Goal: Task Accomplishment & Management: Complete application form

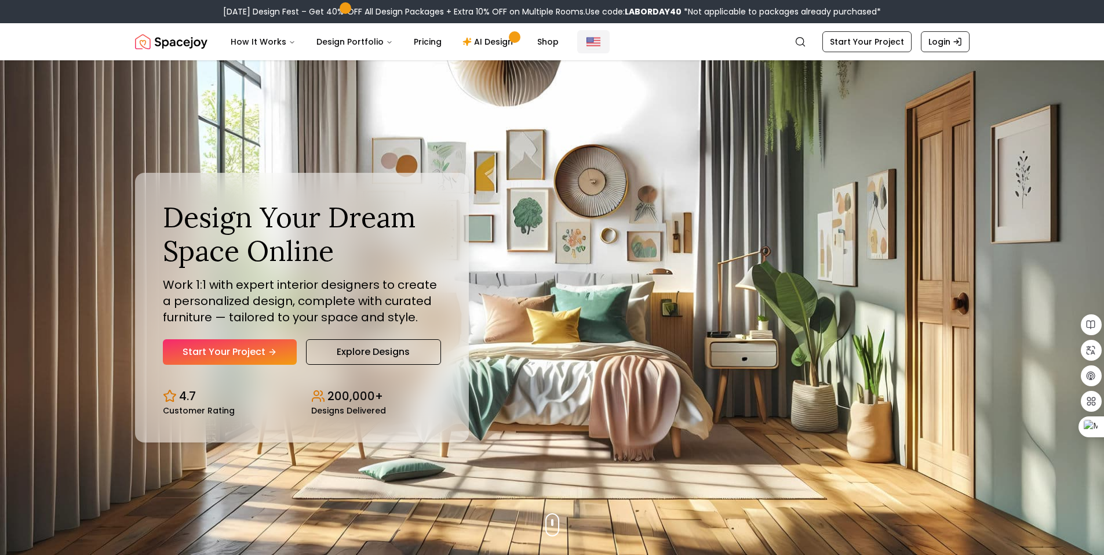
click at [587, 44] on img "Global" at bounding box center [594, 42] width 14 height 14
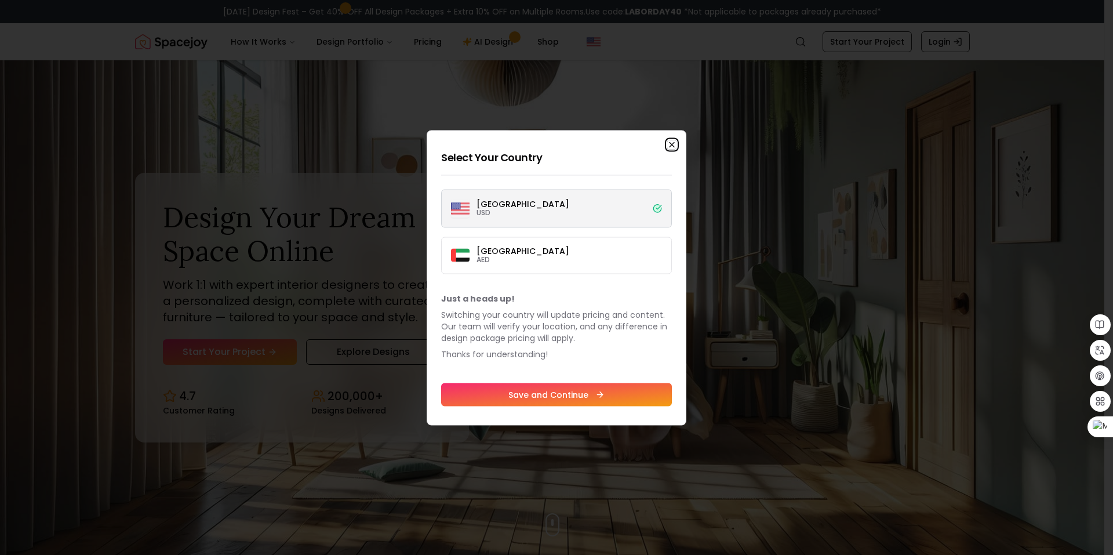
drag, startPoint x: 671, startPoint y: 144, endPoint x: 631, endPoint y: 144, distance: 40.0
click at [670, 144] on icon "button" at bounding box center [671, 144] width 9 height 9
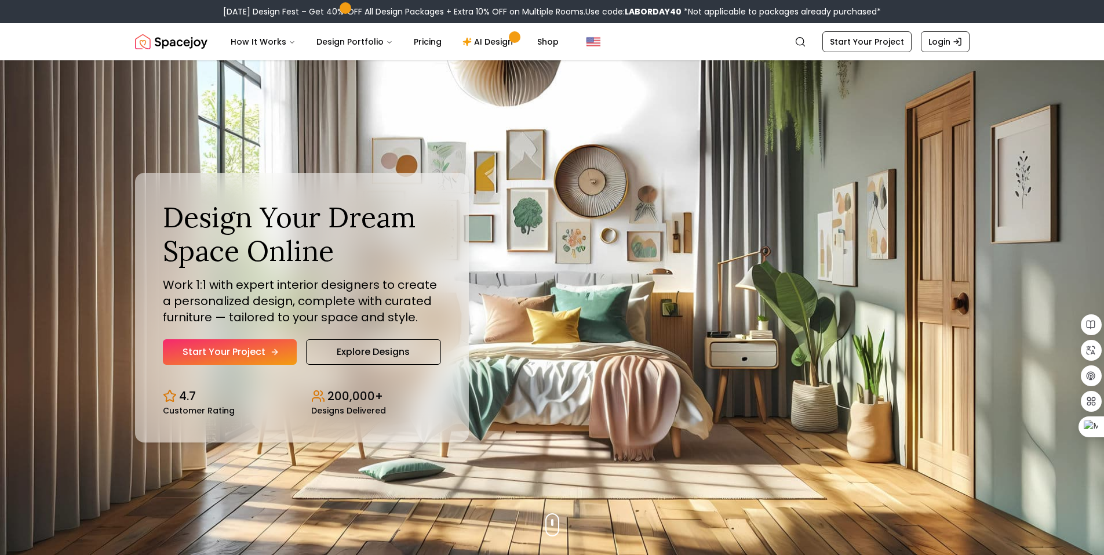
click at [217, 350] on link "Start Your Project" at bounding box center [230, 352] width 134 height 26
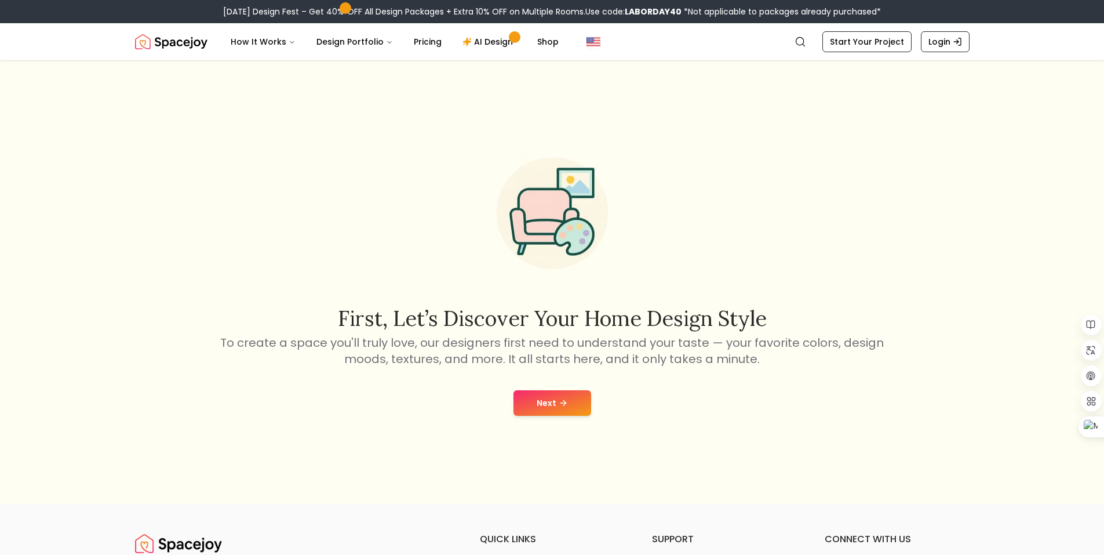
click at [553, 386] on div "Next" at bounding box center [552, 403] width 1086 height 44
click at [547, 399] on button "Next" at bounding box center [553, 403] width 78 height 26
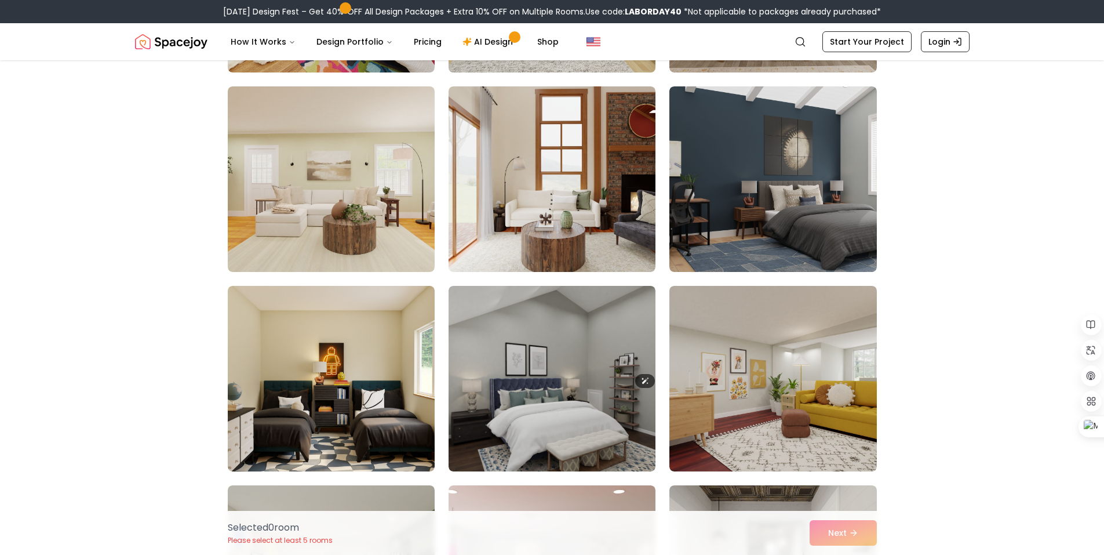
scroll to position [773, 0]
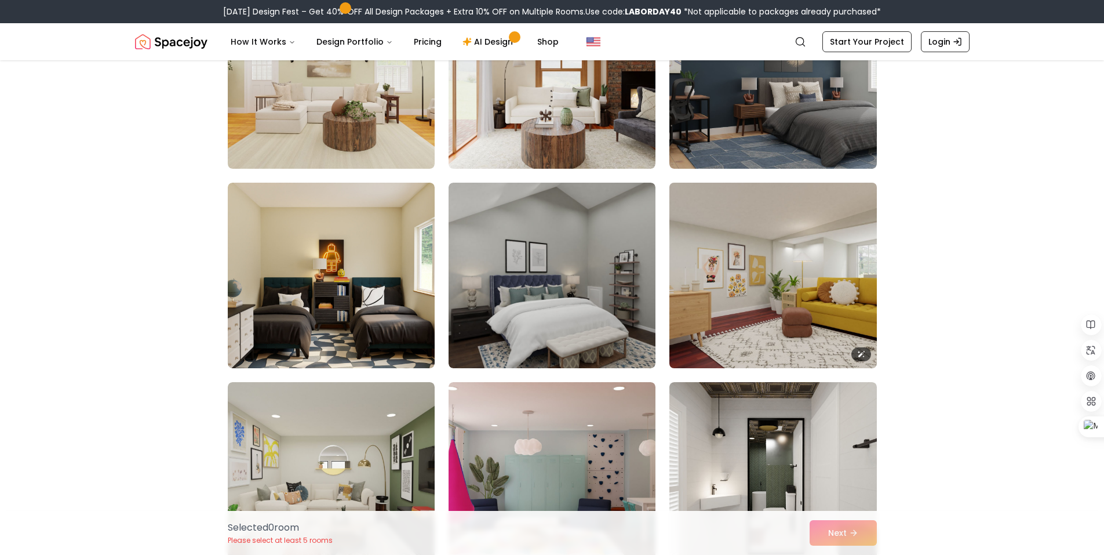
click at [842, 290] on img at bounding box center [772, 275] width 217 height 195
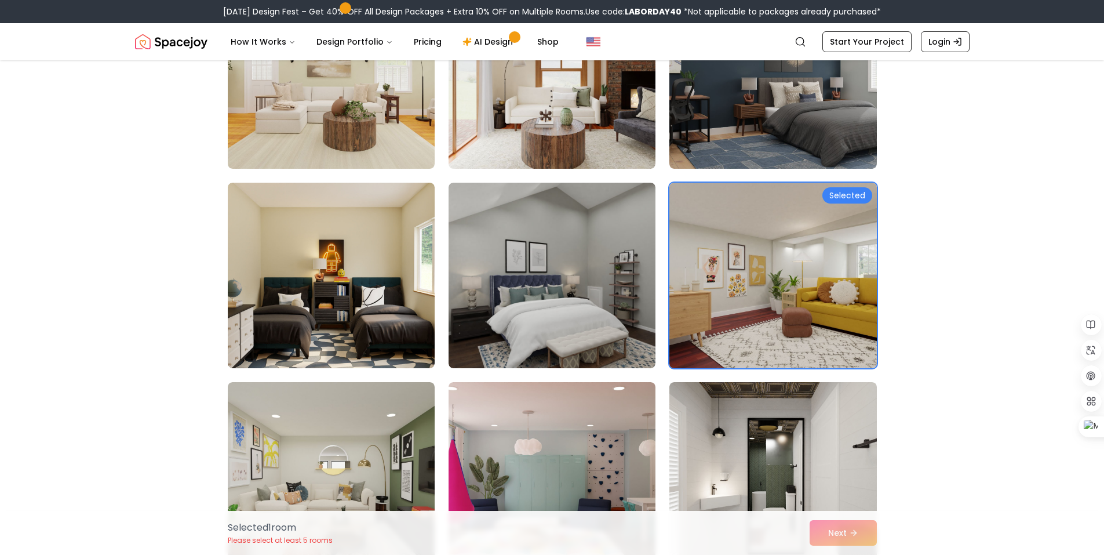
click at [841, 197] on div "Selected" at bounding box center [848, 195] width 50 height 16
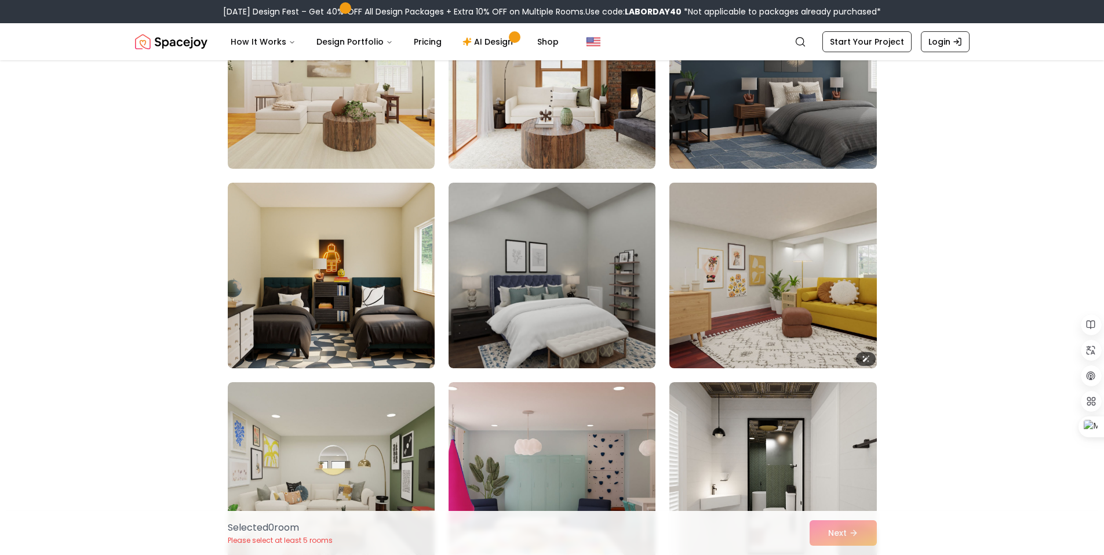
click at [818, 229] on img at bounding box center [772, 275] width 217 height 195
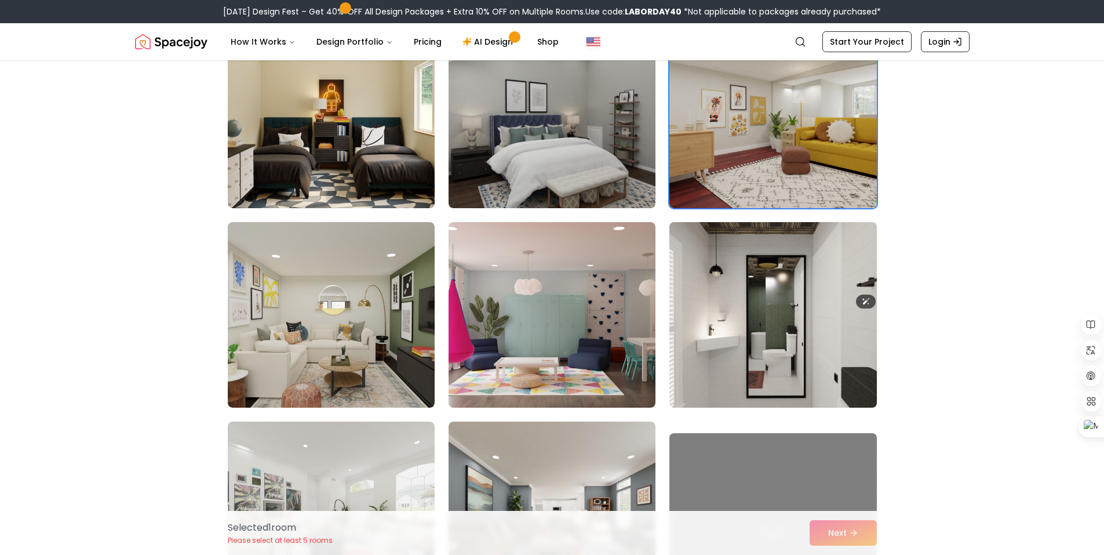
scroll to position [1082, 0]
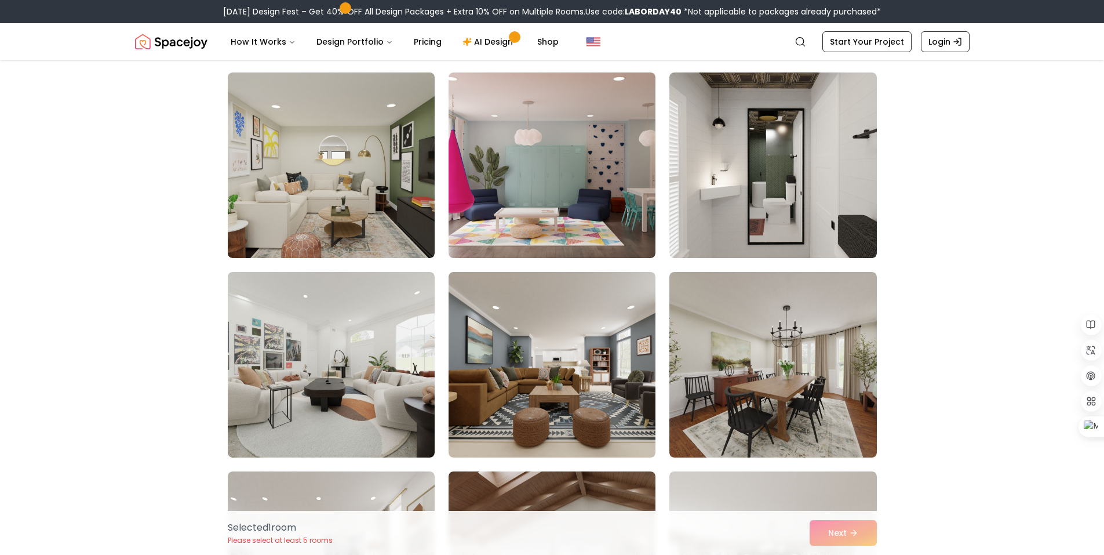
click at [833, 524] on div "Selected 1 room Please select at least 5 rooms Next" at bounding box center [553, 533] width 668 height 44
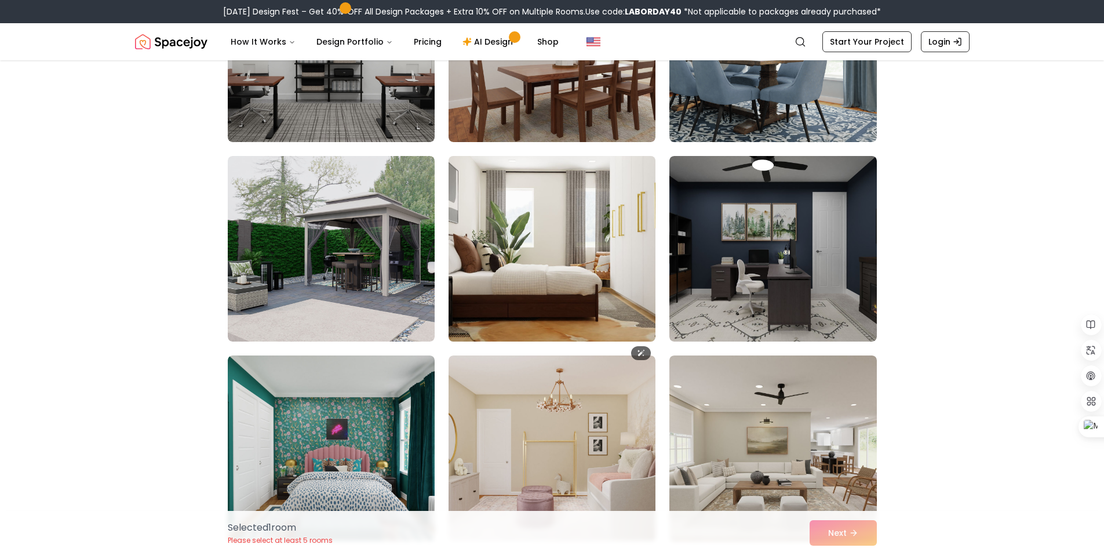
scroll to position [2628, 0]
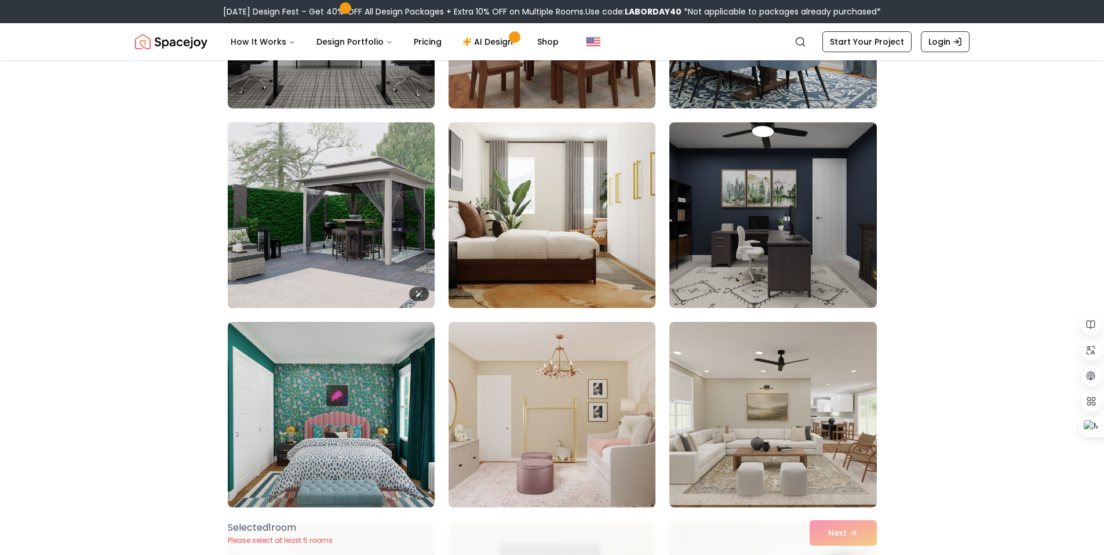
click at [384, 256] on img at bounding box center [331, 215] width 217 height 195
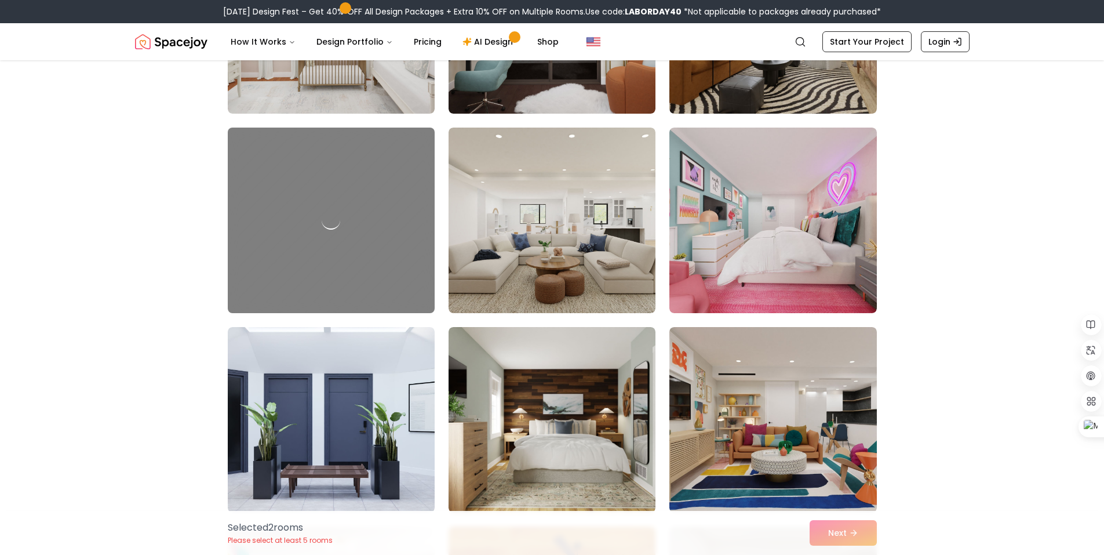
scroll to position [3324, 0]
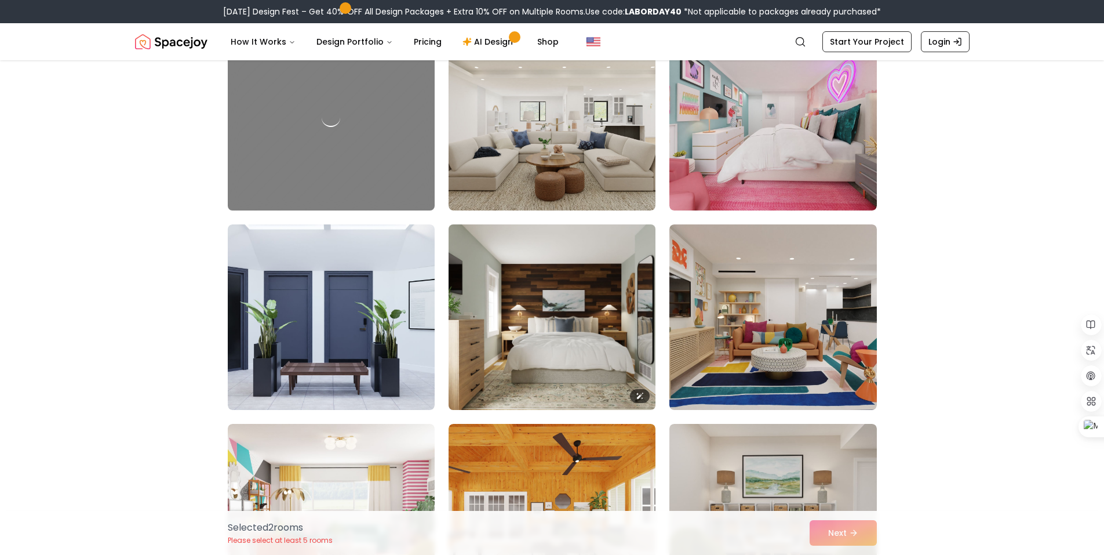
click at [570, 337] on img at bounding box center [552, 317] width 217 height 195
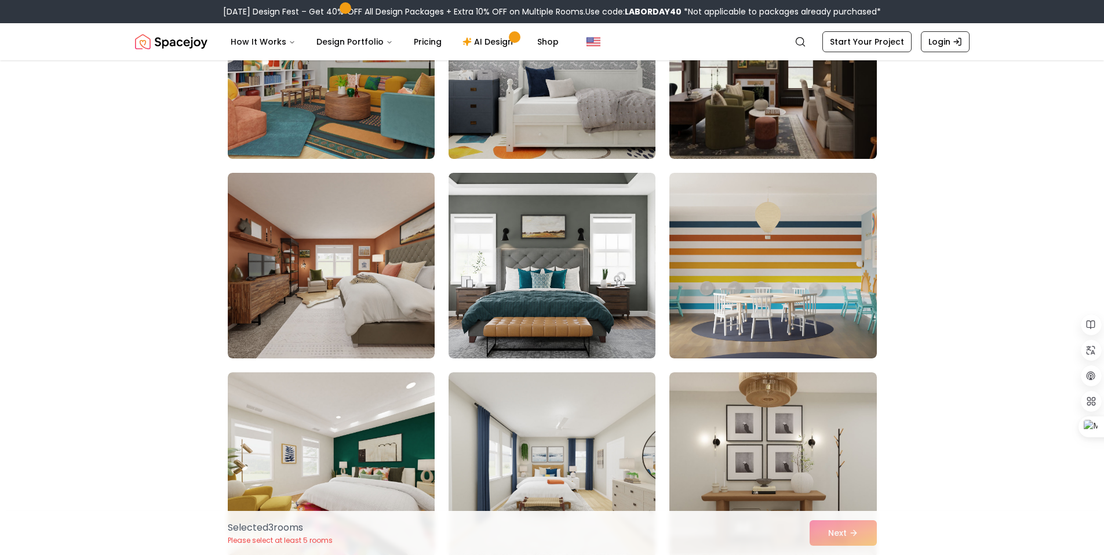
scroll to position [0, 0]
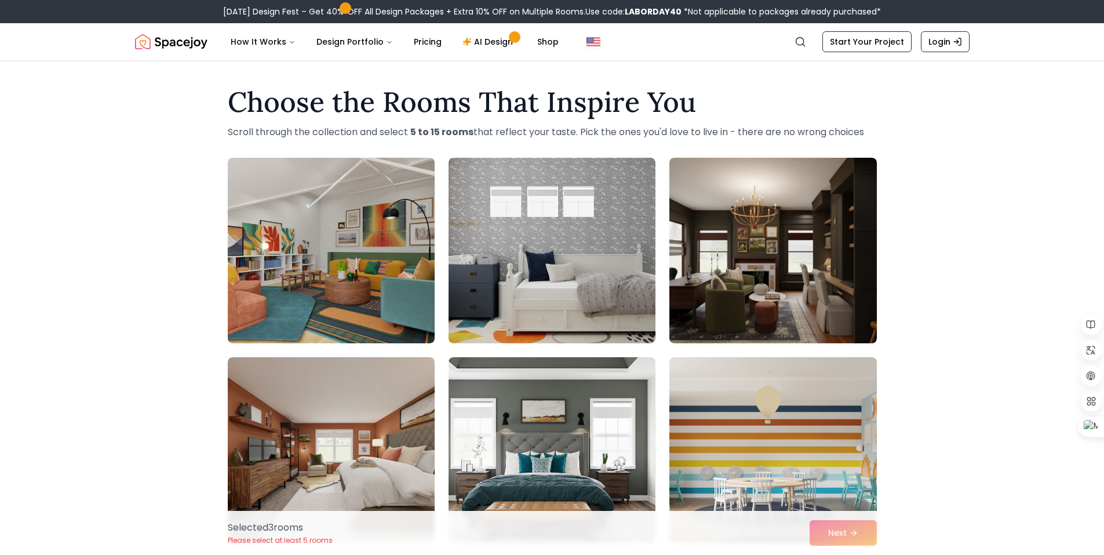
click at [828, 528] on div "Selected 3 room s Please select at least 5 rooms Next" at bounding box center [553, 533] width 668 height 44
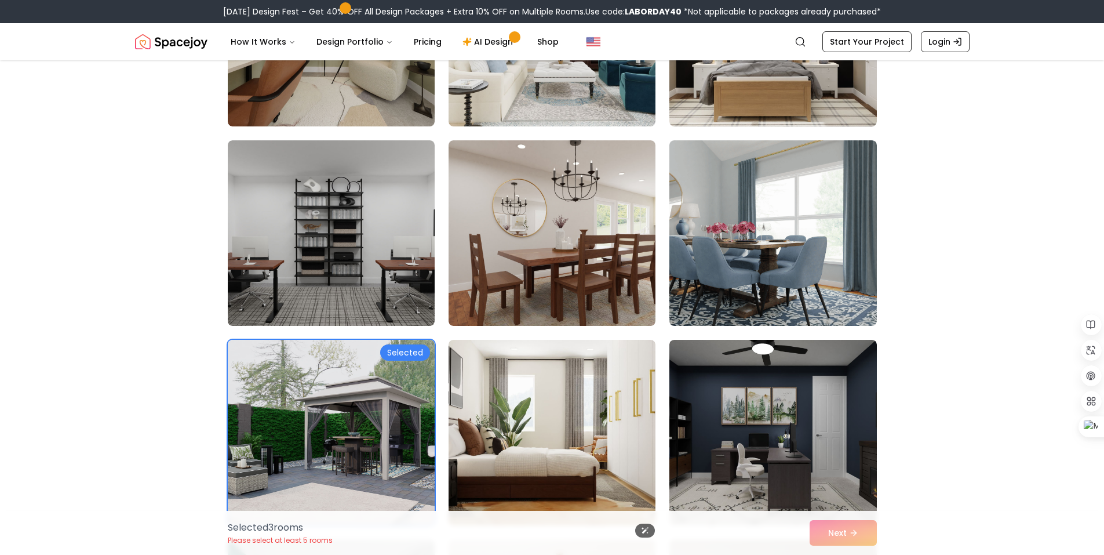
scroll to position [2783, 0]
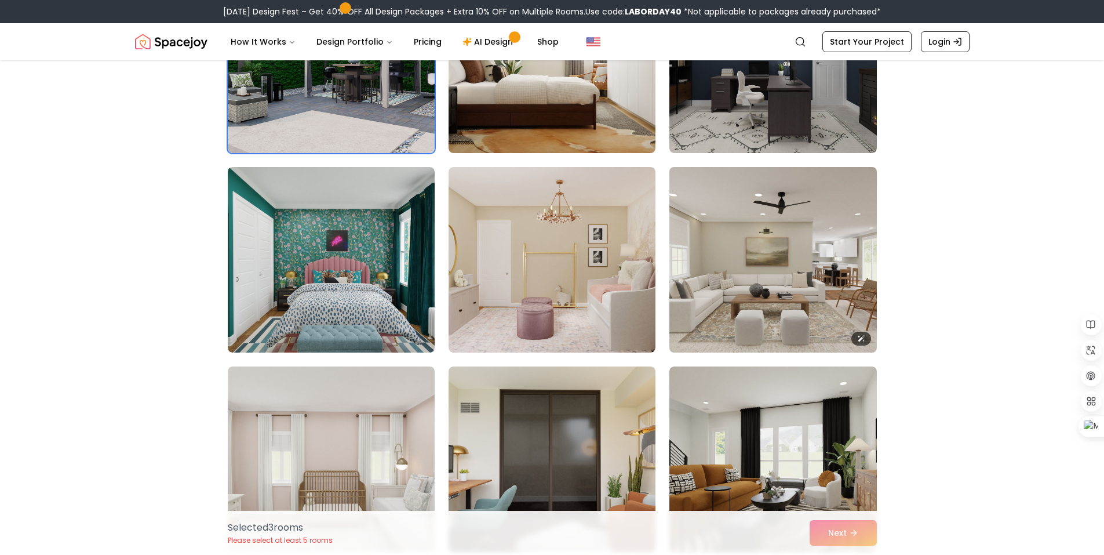
click at [765, 266] on img at bounding box center [772, 259] width 217 height 195
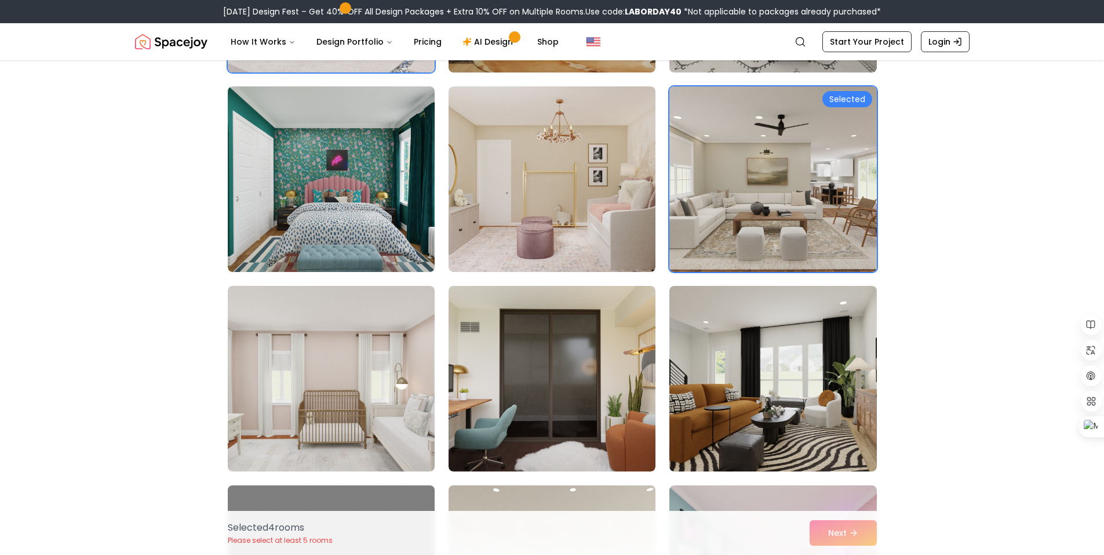
scroll to position [3015, 0]
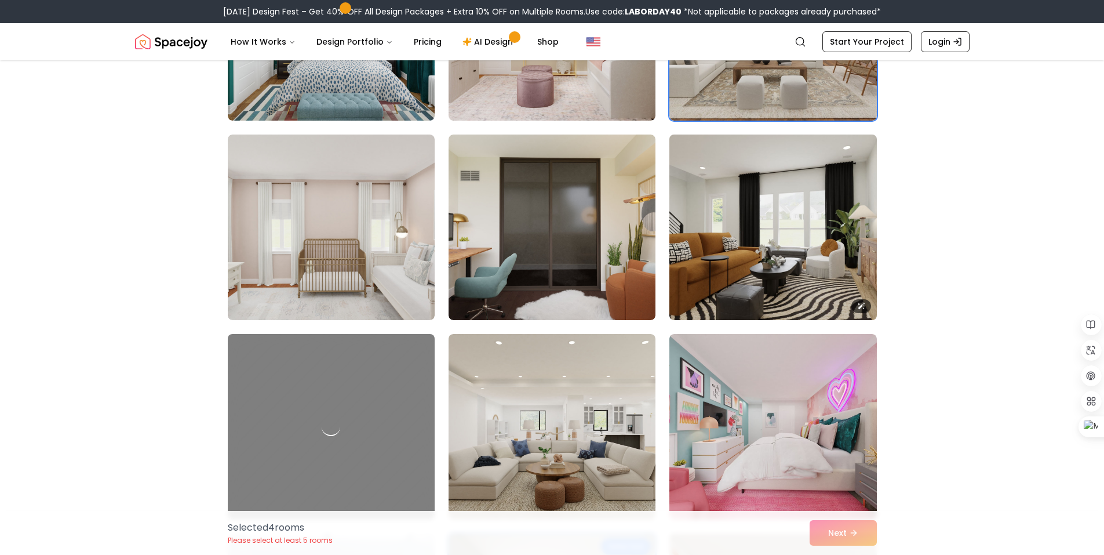
click at [739, 235] on img at bounding box center [772, 227] width 217 height 195
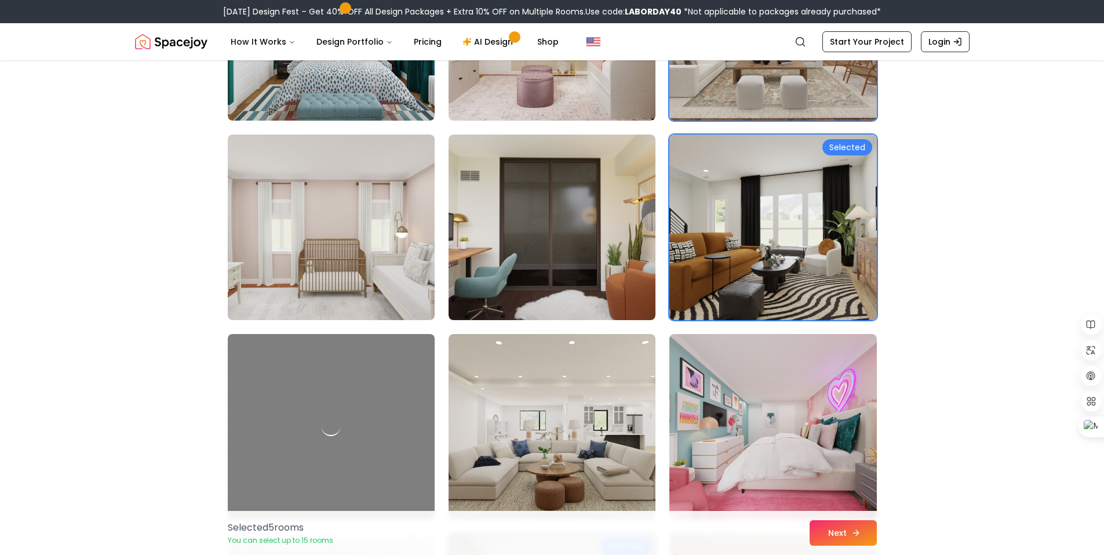
click at [828, 529] on button "Next" at bounding box center [843, 533] width 67 height 26
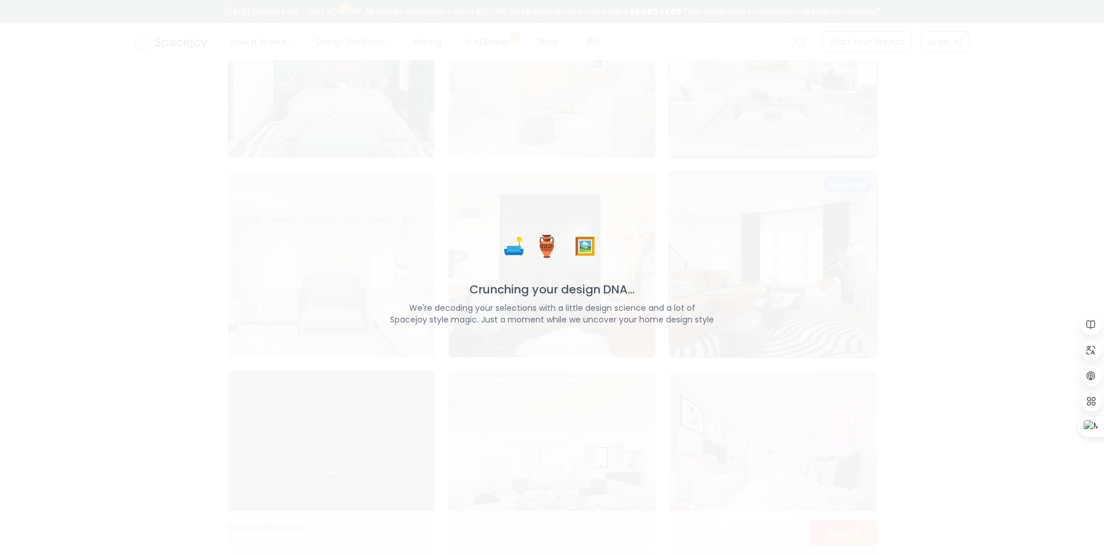
scroll to position [3052, 0]
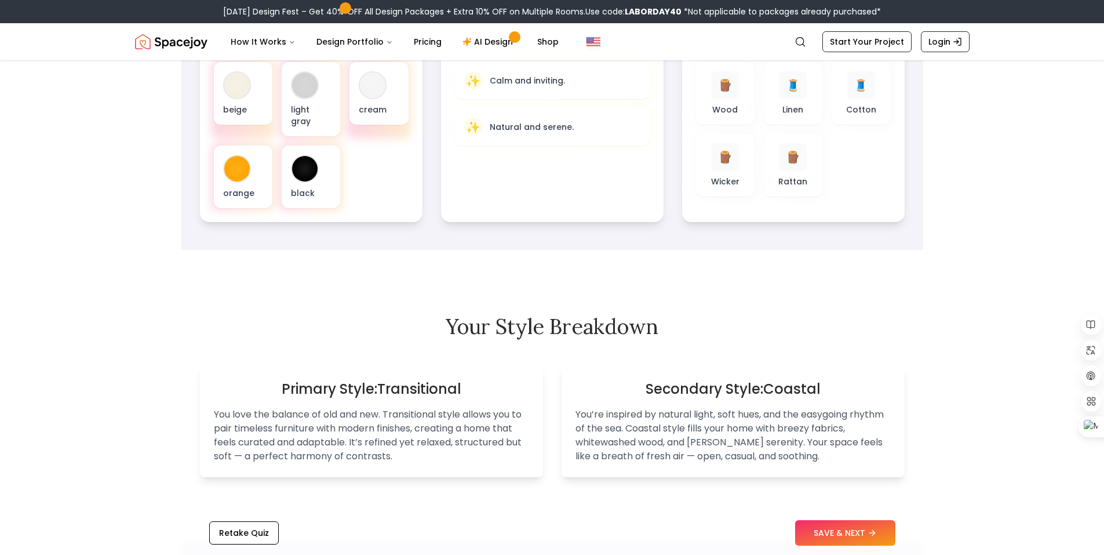
scroll to position [464, 0]
click at [838, 533] on button "SAVE & NEXT" at bounding box center [845, 533] width 100 height 26
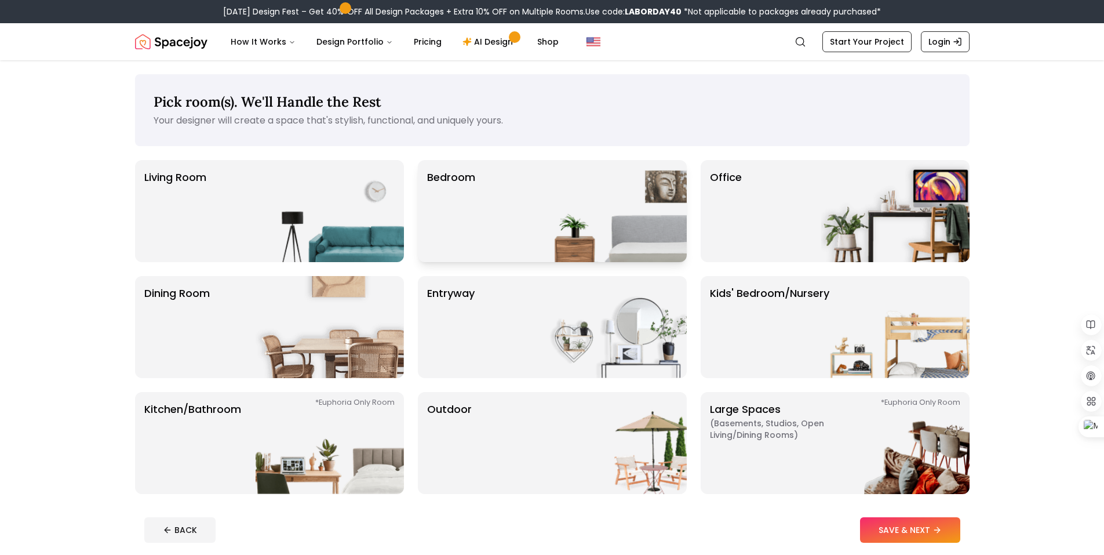
click at [490, 201] on div "Bedroom" at bounding box center [552, 211] width 269 height 102
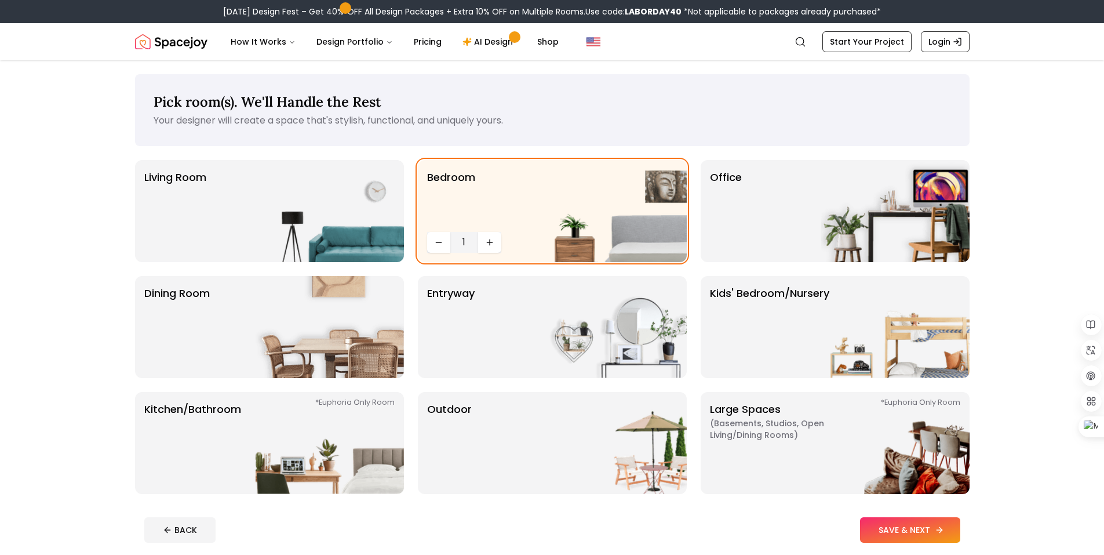
click at [917, 528] on button "SAVE & NEXT" at bounding box center [910, 530] width 100 height 26
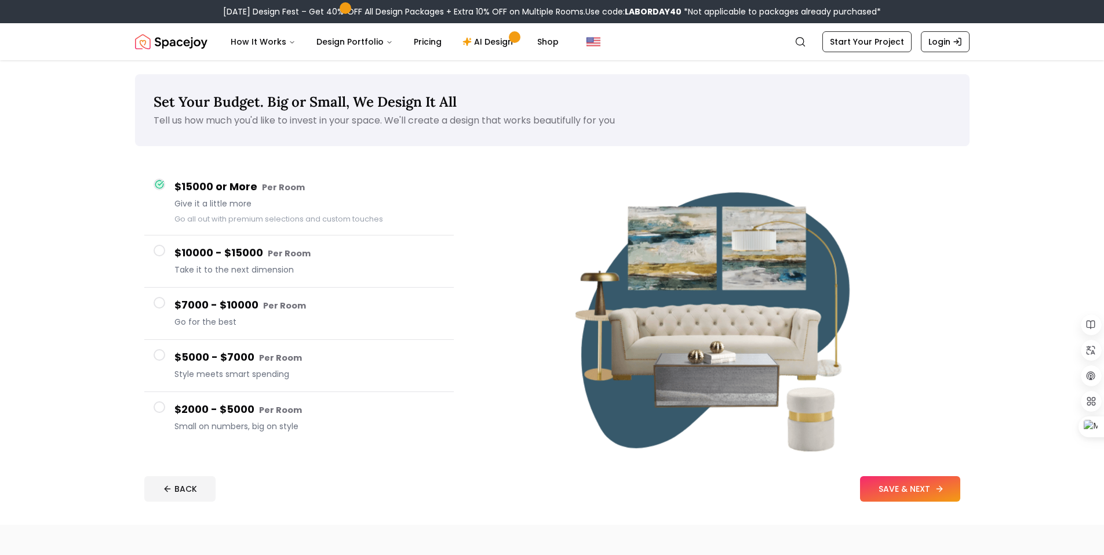
click at [894, 487] on button "SAVE & NEXT" at bounding box center [910, 489] width 100 height 26
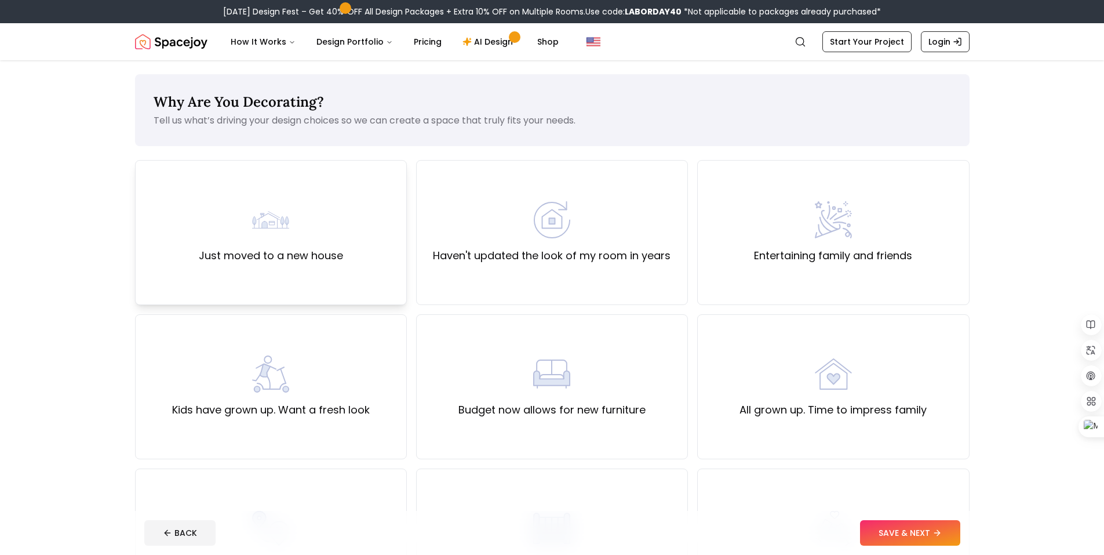
click at [280, 220] on img at bounding box center [270, 219] width 37 height 37
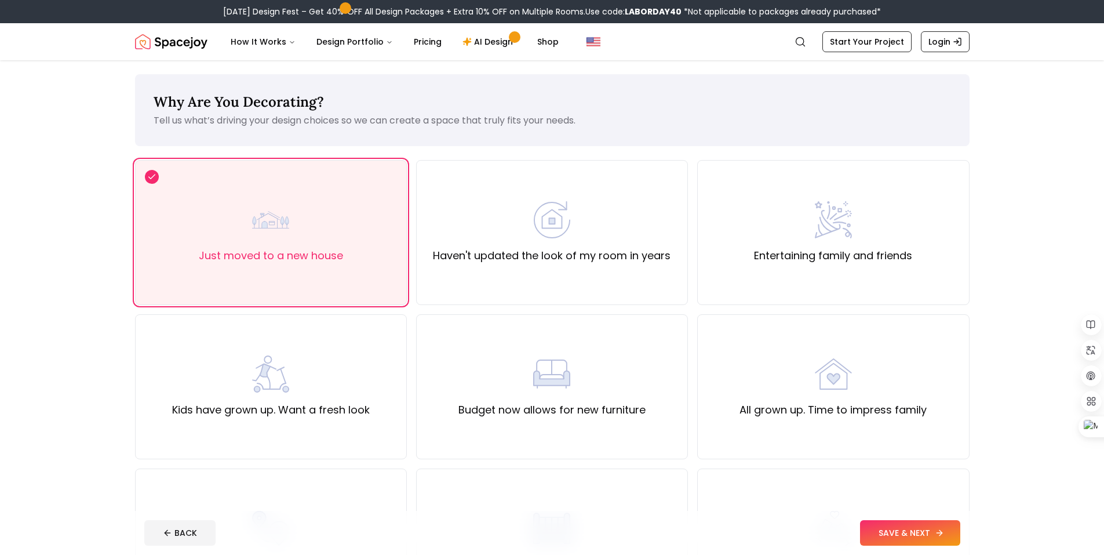
click at [898, 535] on button "SAVE & NEXT" at bounding box center [910, 533] width 100 height 26
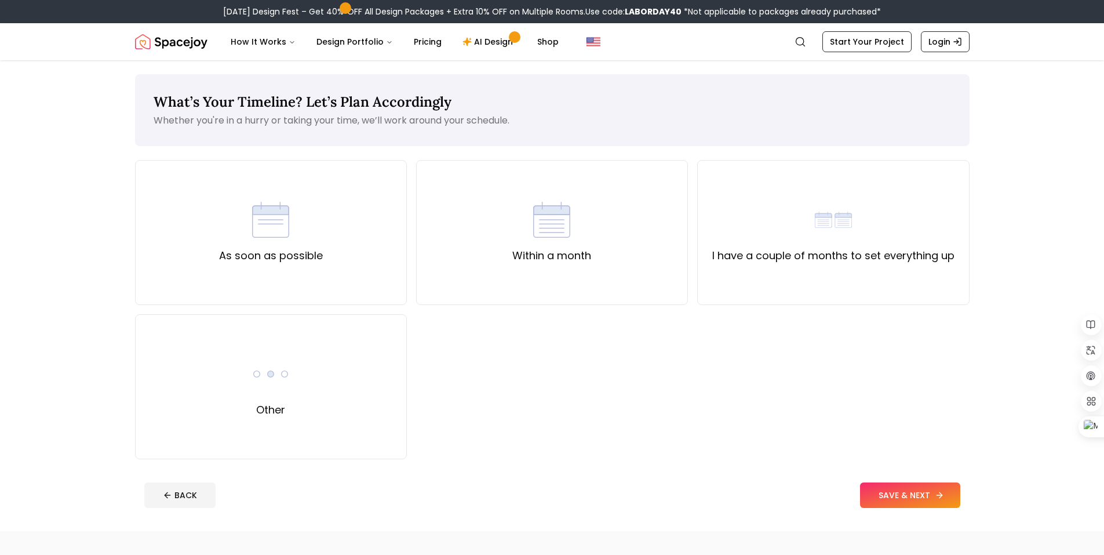
click at [924, 498] on button "SAVE & NEXT" at bounding box center [910, 495] width 100 height 26
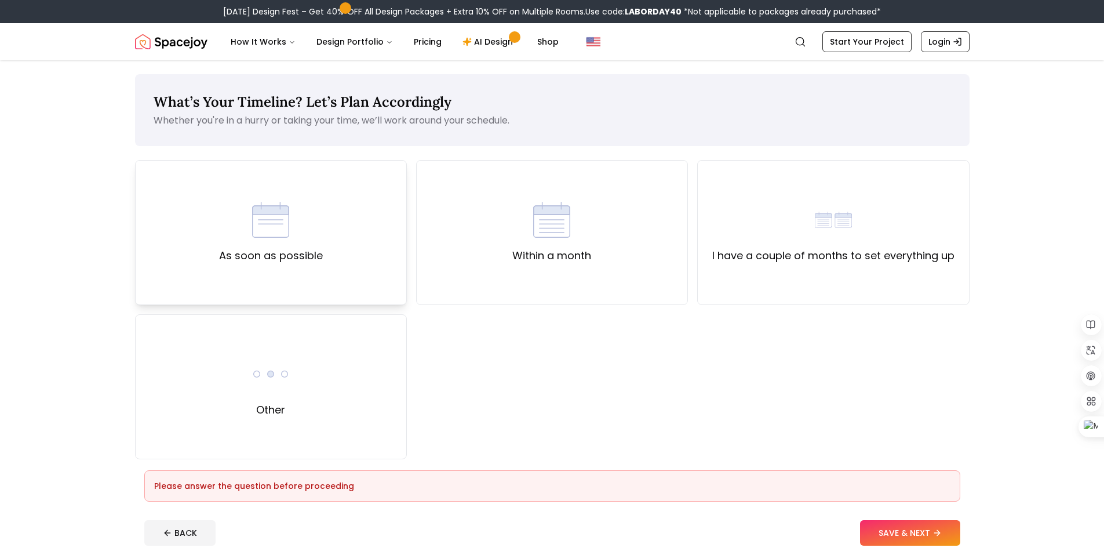
click at [302, 236] on div "As soon as possible" at bounding box center [271, 232] width 104 height 63
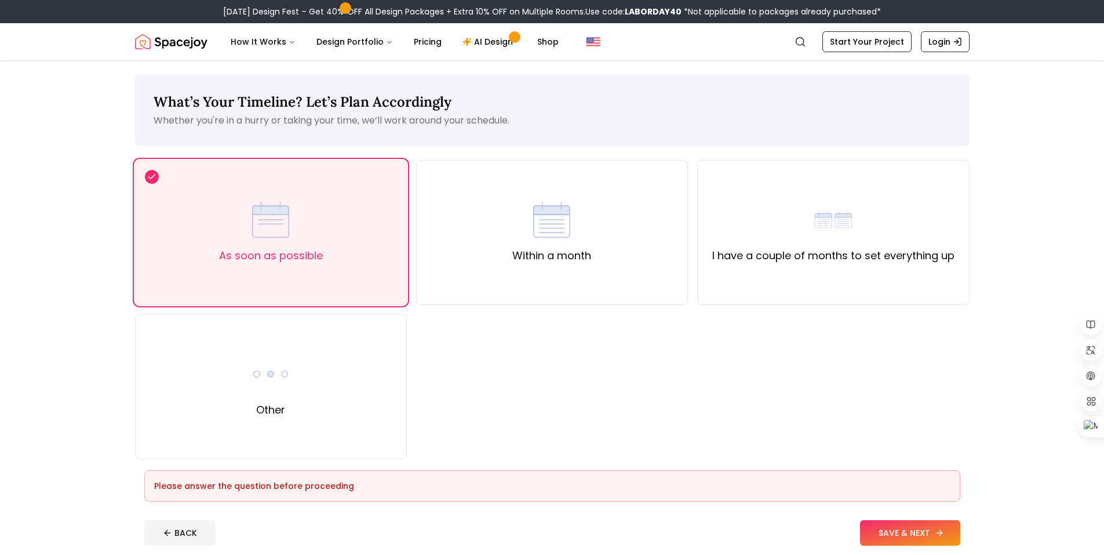
click at [929, 526] on button "SAVE & NEXT" at bounding box center [910, 533] width 100 height 26
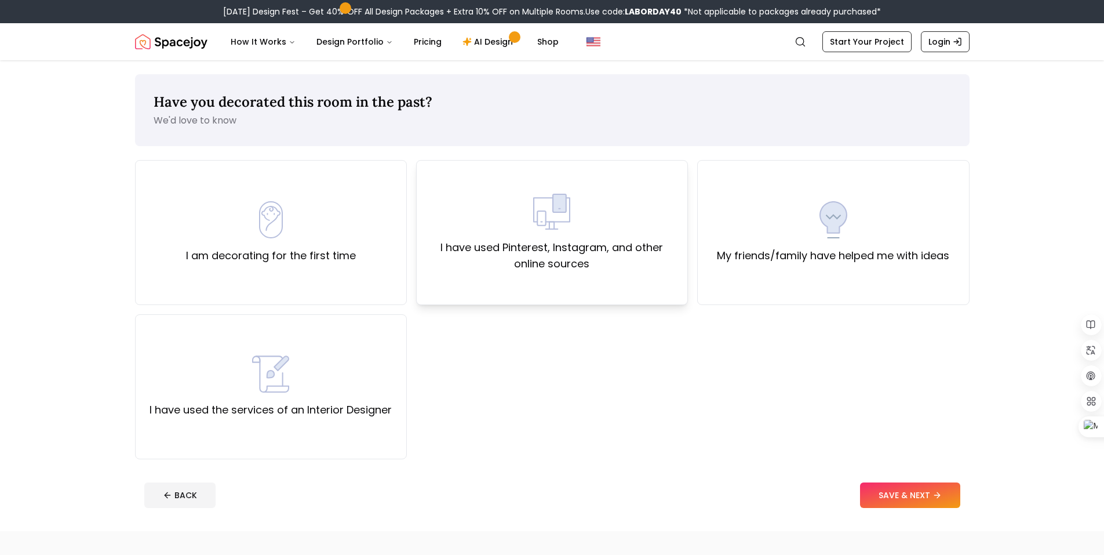
click at [550, 233] on div "I have used Pinterest, Instagram, and other online sources" at bounding box center [552, 232] width 252 height 79
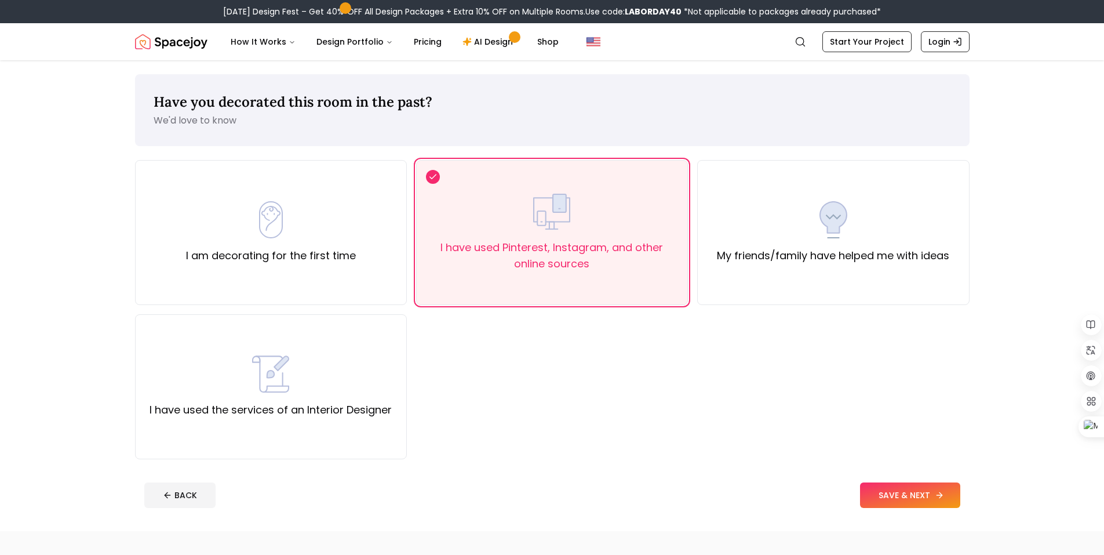
click at [896, 490] on button "SAVE & NEXT" at bounding box center [910, 495] width 100 height 26
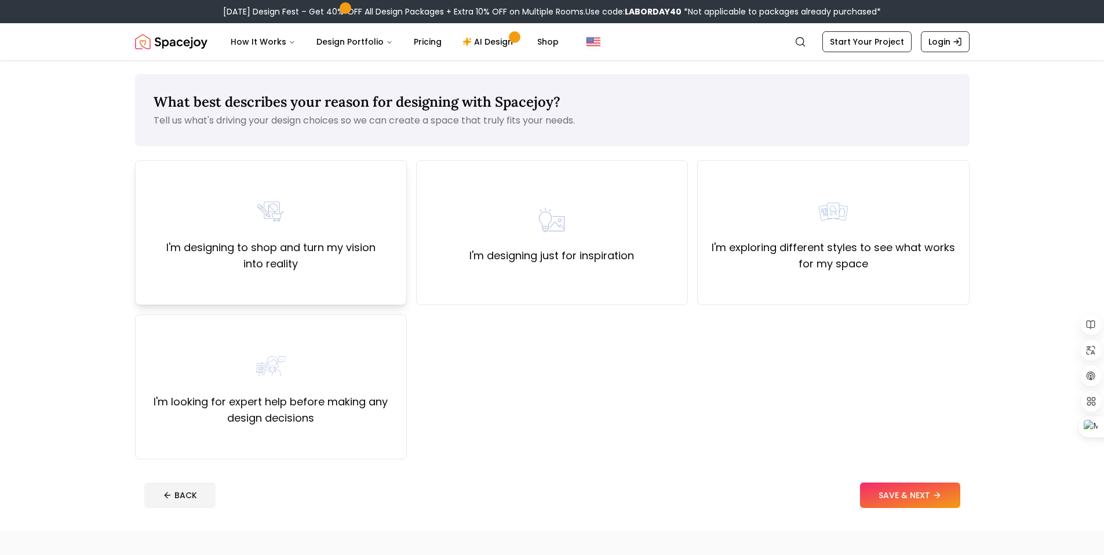
click at [247, 221] on div "I'm designing to shop and turn my vision into reality" at bounding box center [271, 232] width 252 height 79
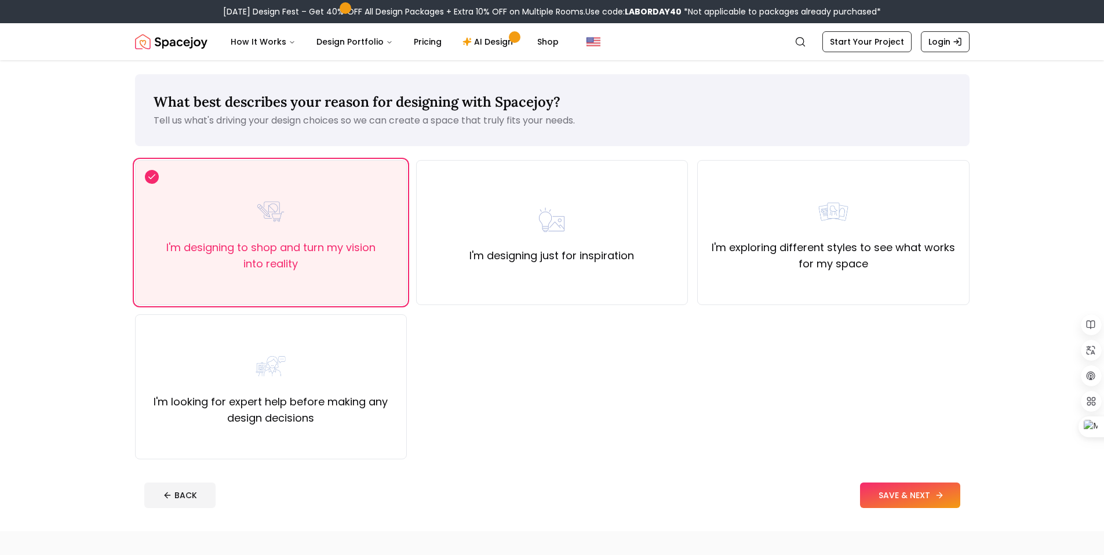
click at [896, 490] on button "SAVE & NEXT" at bounding box center [910, 495] width 100 height 26
